Goal: Task Accomplishment & Management: Manage account settings

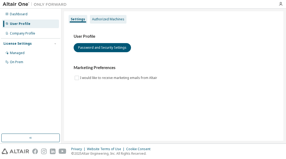
click at [109, 18] on div "Authorized Machines" at bounding box center [108, 19] width 32 height 4
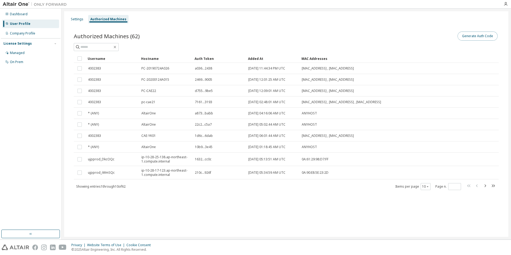
click at [286, 36] on button "Generate Auth Code" at bounding box center [477, 36] width 40 height 9
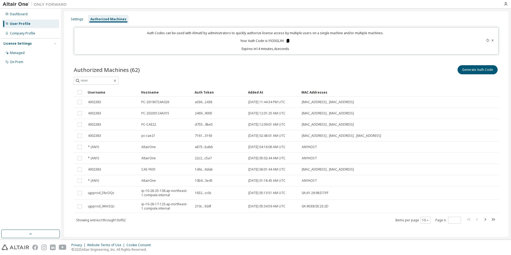
click at [286, 41] on icon at bounding box center [287, 41] width 3 height 4
click at [265, 60] on div "Authorized Machines (62) Generate Auth Code Clear Load Save Save As Field Opera…" at bounding box center [286, 148] width 438 height 180
click at [286, 41] on icon at bounding box center [287, 41] width 3 height 4
click at [286, 71] on button "Generate Auth Code" at bounding box center [477, 69] width 40 height 9
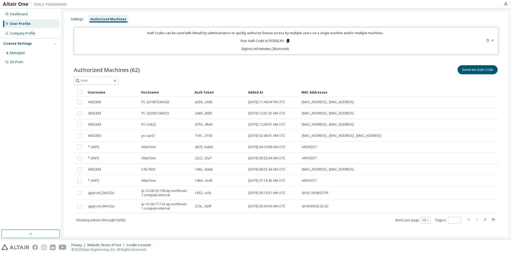
click at [15, 4] on img at bounding box center [36, 4] width 67 height 5
